Goal: Task Accomplishment & Management: Use online tool/utility

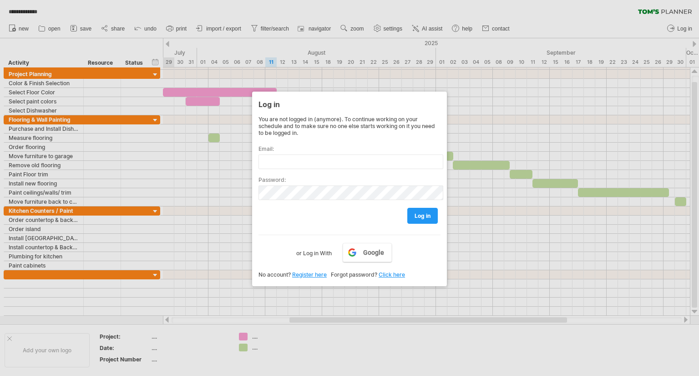
click at [272, 158] on input "text" at bounding box center [351, 161] width 185 height 15
type input "**********"
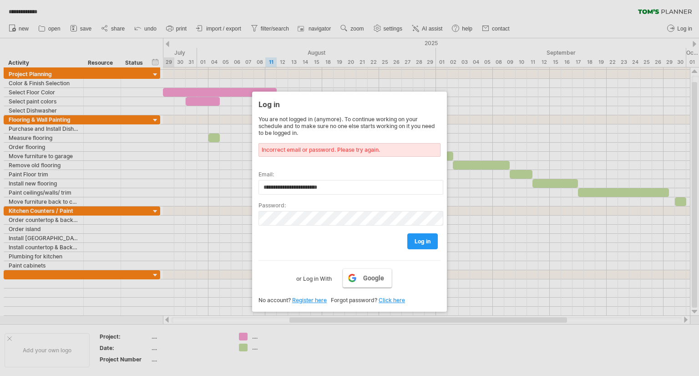
click at [366, 278] on span "Google" at bounding box center [373, 277] width 21 height 7
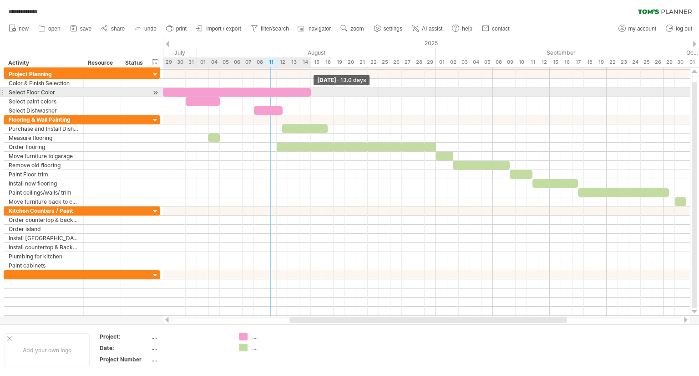
drag, startPoint x: 276, startPoint y: 92, endPoint x: 312, endPoint y: 95, distance: 36.5
click at [312, 95] on span at bounding box center [311, 92] width 4 height 9
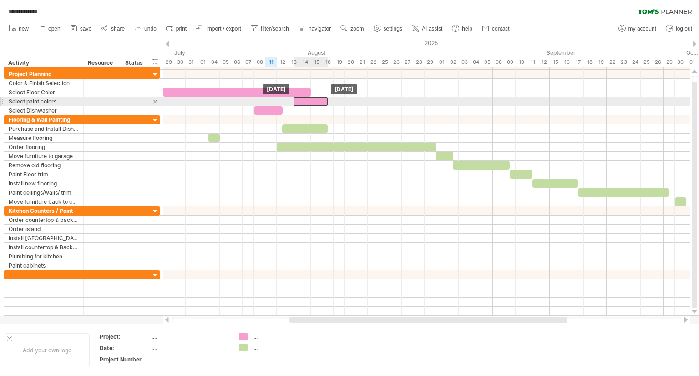
drag, startPoint x: 200, startPoint y: 102, endPoint x: 311, endPoint y: 101, distance: 110.6
click at [311, 101] on div at bounding box center [311, 101] width 34 height 9
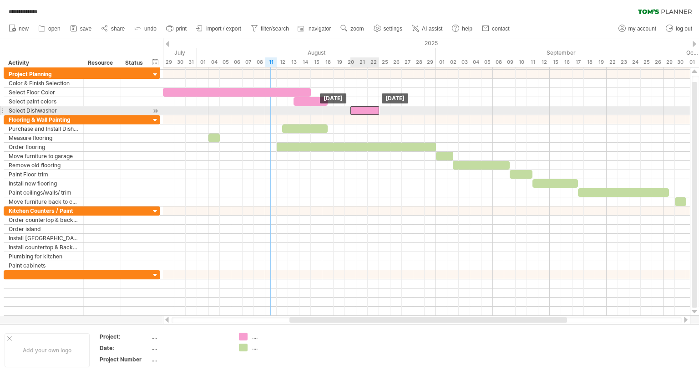
drag, startPoint x: 266, startPoint y: 112, endPoint x: 361, endPoint y: 114, distance: 95.6
click at [361, 114] on div at bounding box center [365, 110] width 29 height 9
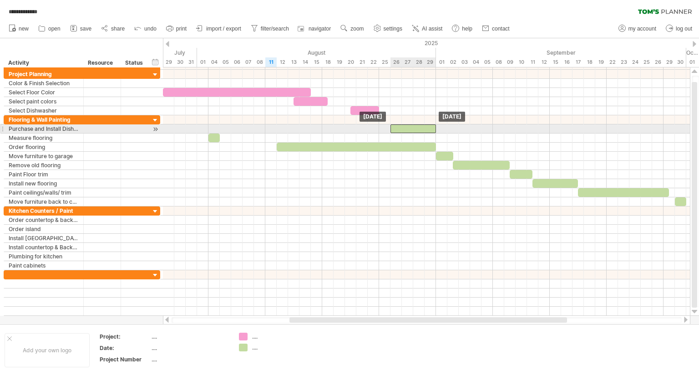
drag, startPoint x: 298, startPoint y: 128, endPoint x: 403, endPoint y: 127, distance: 105.6
click at [403, 127] on div at bounding box center [414, 128] width 46 height 9
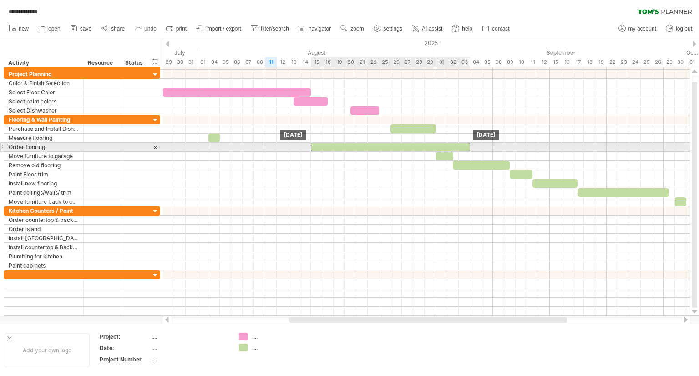
drag, startPoint x: 343, startPoint y: 143, endPoint x: 377, endPoint y: 144, distance: 34.2
click at [377, 144] on div at bounding box center [390, 146] width 159 height 9
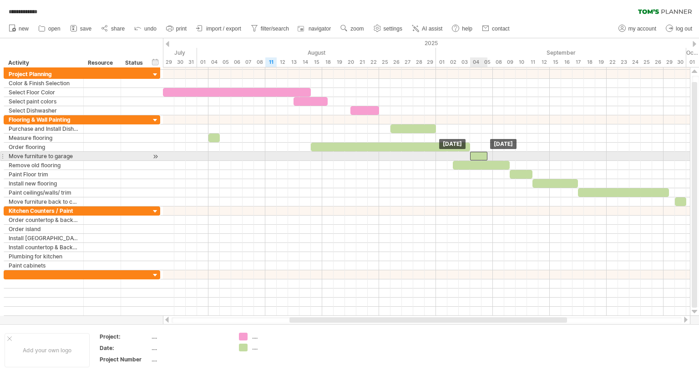
drag, startPoint x: 443, startPoint y: 155, endPoint x: 478, endPoint y: 157, distance: 35.1
click at [478, 157] on div at bounding box center [478, 156] width 17 height 9
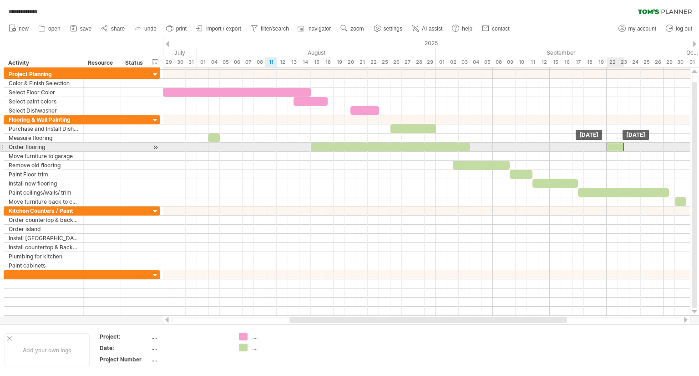
drag, startPoint x: 478, startPoint y: 154, endPoint x: 613, endPoint y: 144, distance: 135.1
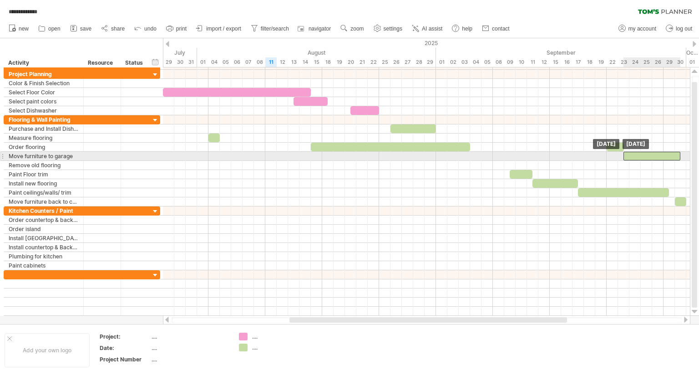
drag, startPoint x: 487, startPoint y: 166, endPoint x: 656, endPoint y: 158, distance: 170.0
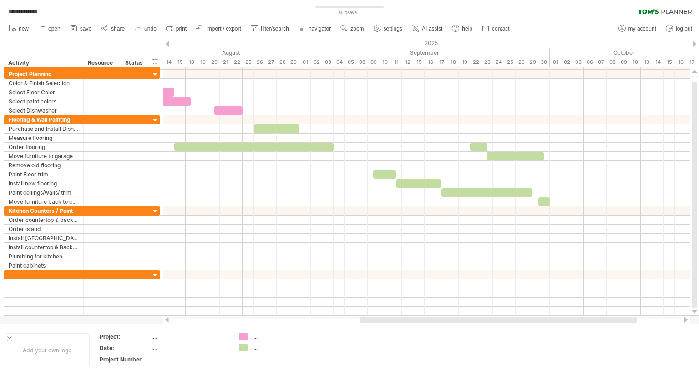
drag, startPoint x: 488, startPoint y: 320, endPoint x: 559, endPoint y: 321, distance: 70.1
click at [559, 321] on div at bounding box center [499, 319] width 278 height 5
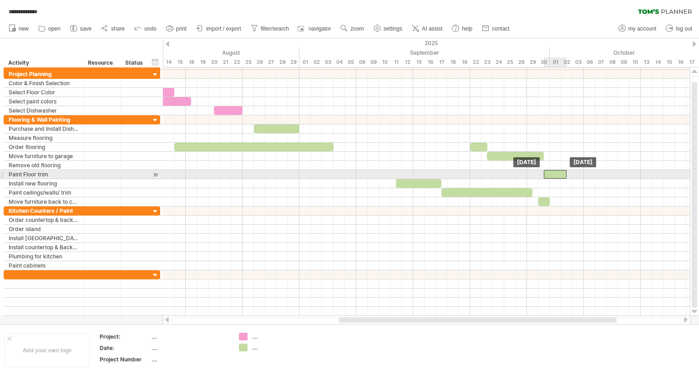
drag, startPoint x: 382, startPoint y: 175, endPoint x: 553, endPoint y: 174, distance: 170.7
click at [553, 174] on div at bounding box center [555, 174] width 23 height 9
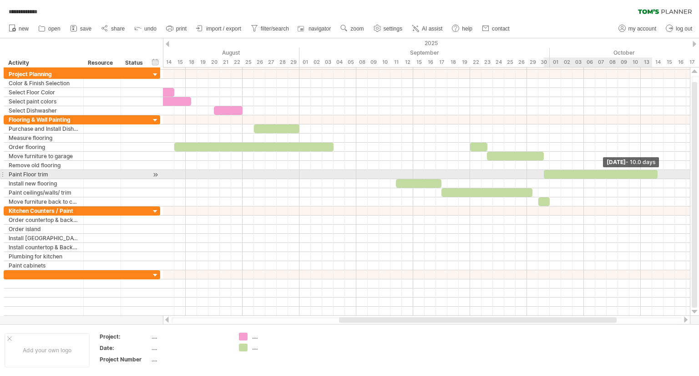
drag, startPoint x: 567, startPoint y: 173, endPoint x: 655, endPoint y: 173, distance: 88.3
click at [655, 173] on div at bounding box center [601, 174] width 114 height 9
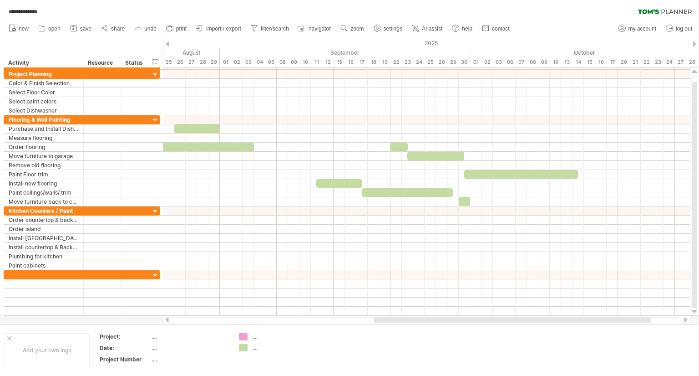
drag, startPoint x: 477, startPoint y: 321, endPoint x: 442, endPoint y: 272, distance: 60.0
click at [509, 319] on div at bounding box center [513, 319] width 278 height 5
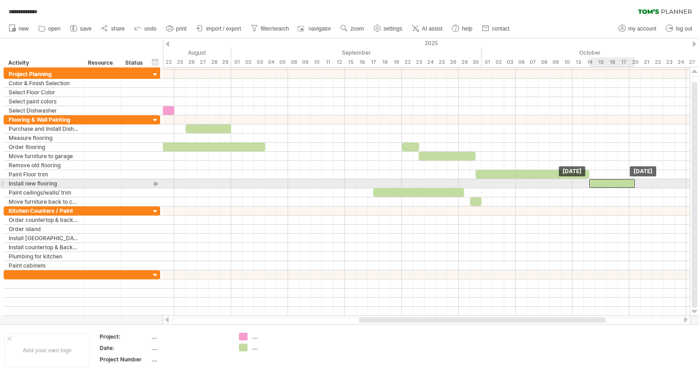
drag, startPoint x: 349, startPoint y: 183, endPoint x: 611, endPoint y: 184, distance: 262.2
click at [611, 184] on div at bounding box center [612, 183] width 46 height 9
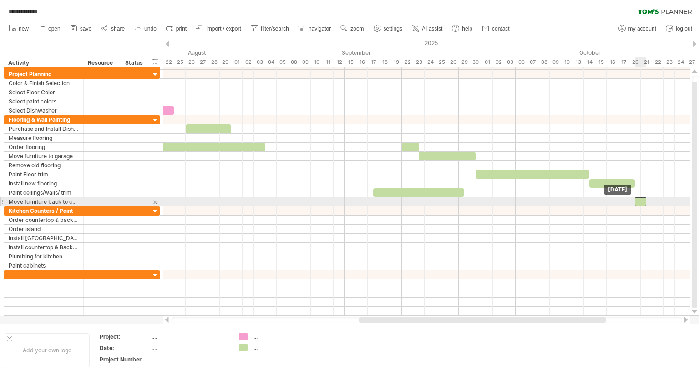
drag, startPoint x: 477, startPoint y: 200, endPoint x: 642, endPoint y: 202, distance: 165.7
click at [642, 202] on div at bounding box center [640, 201] width 11 height 9
click at [122, 202] on div at bounding box center [136, 201] width 30 height 9
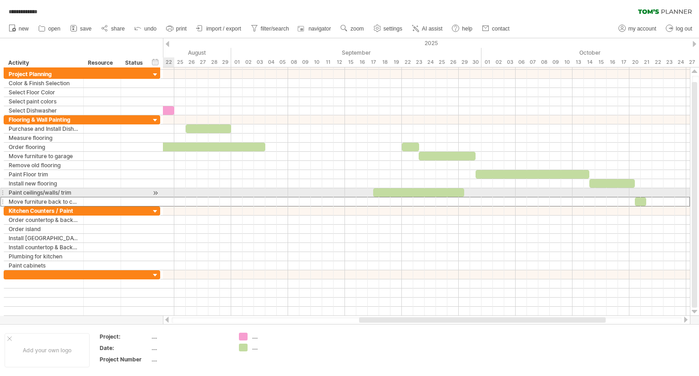
click at [2, 192] on div at bounding box center [2, 193] width 4 height 10
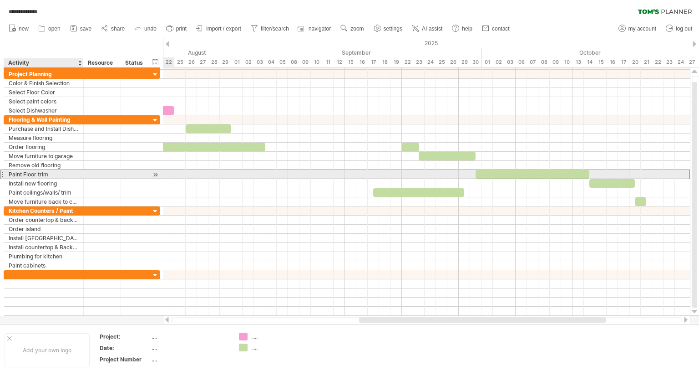
click at [53, 174] on div "Paint Floor trim" at bounding box center [44, 174] width 70 height 9
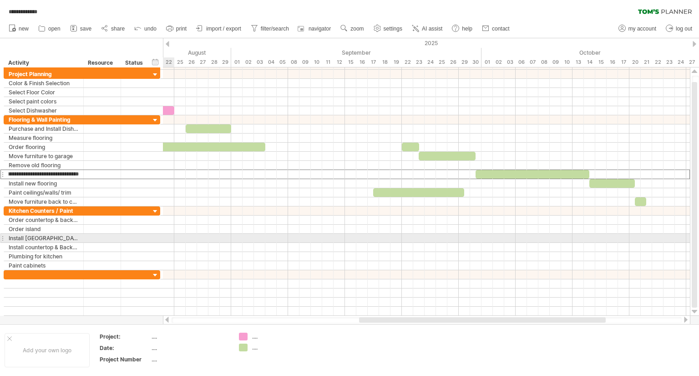
type input "**********"
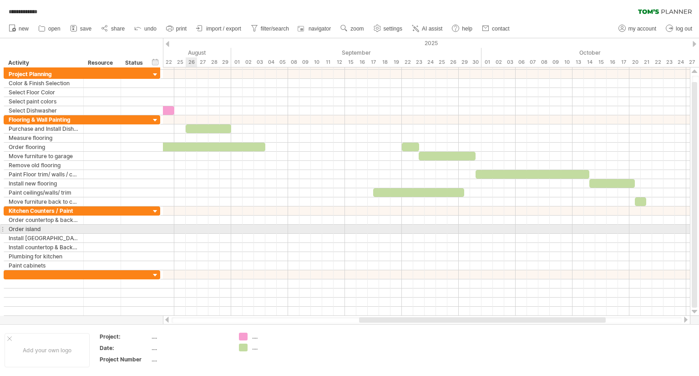
click at [195, 232] on div at bounding box center [426, 228] width 527 height 9
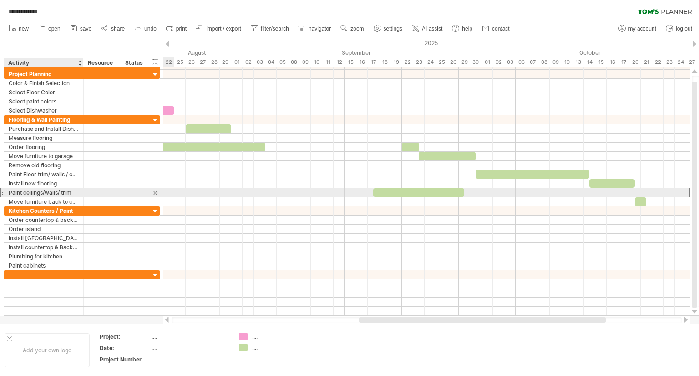
click at [37, 193] on div "Paint ceilings/walls/ trim" at bounding box center [44, 192] width 70 height 9
click at [2, 192] on div at bounding box center [2, 193] width 4 height 10
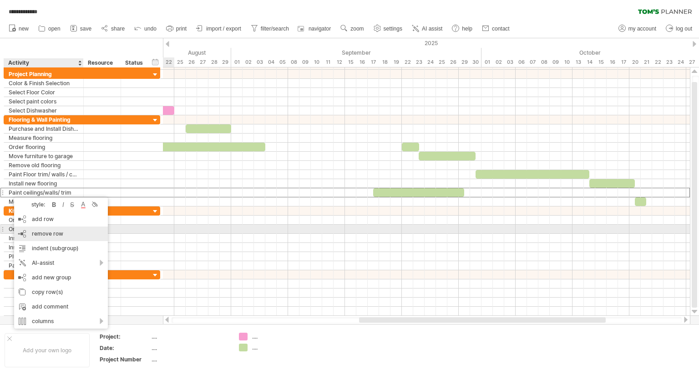
click at [40, 233] on span "remove row" at bounding box center [47, 233] width 31 height 7
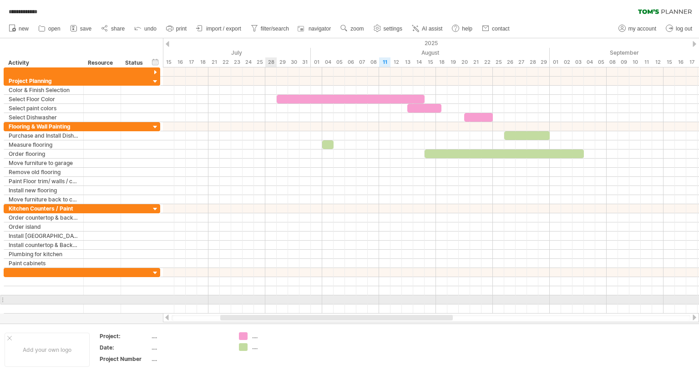
drag, startPoint x: 404, startPoint y: 316, endPoint x: 265, endPoint y: 303, distance: 139.5
click at [265, 303] on div "**********" at bounding box center [349, 188] width 699 height 376
